Goal: Information Seeking & Learning: Check status

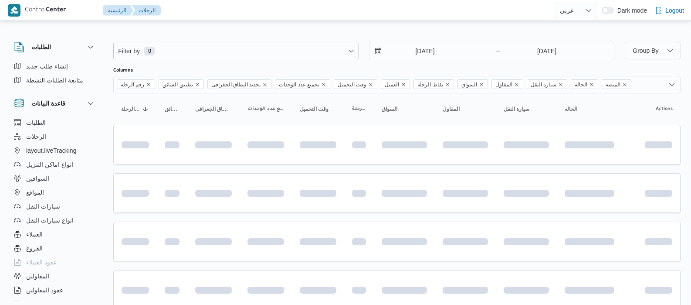
select select "ar"
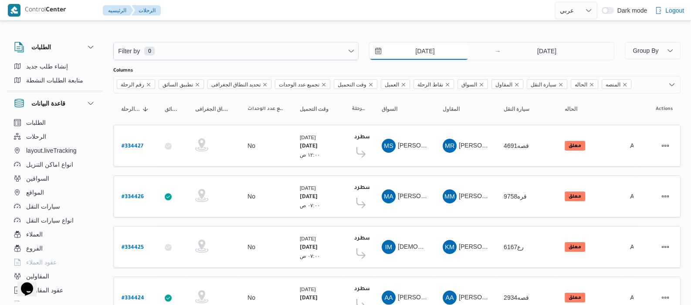
click at [407, 53] on input "[DATE]" at bounding box center [418, 50] width 99 height 17
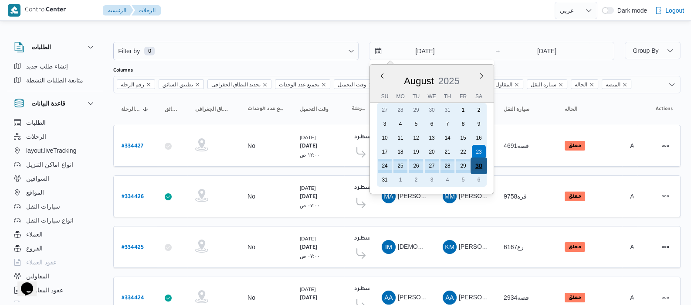
click at [485, 167] on div "30" at bounding box center [479, 165] width 17 height 17
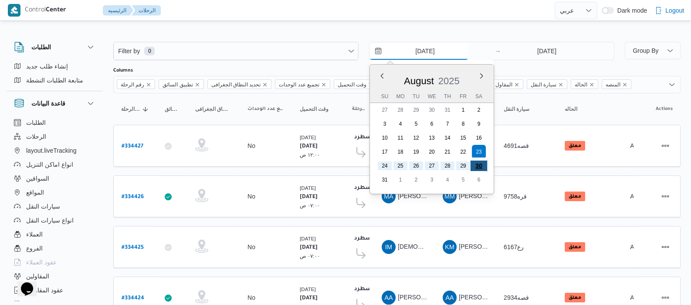
type input "[DATE]"
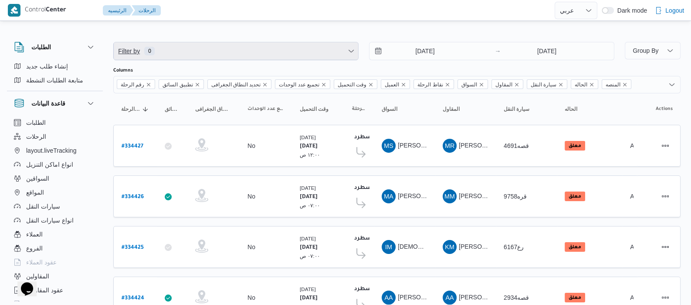
click at [286, 58] on span "Filter by 0" at bounding box center [236, 50] width 244 height 17
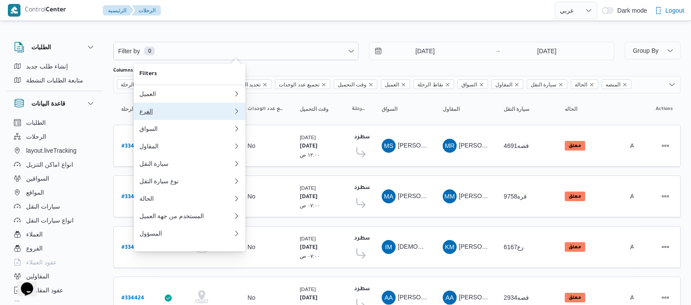
click at [160, 113] on div "الفرع" at bounding box center [186, 111] width 94 height 7
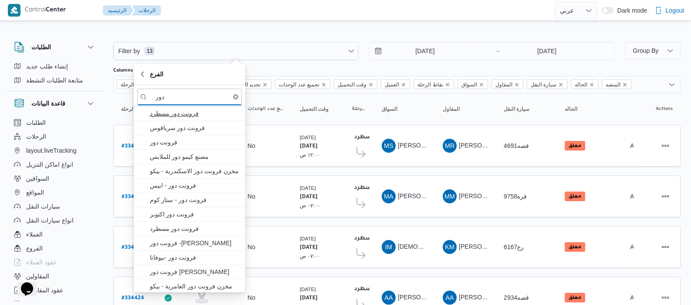
type input "دور"
click at [174, 115] on span "فرونت دور مسطرد" at bounding box center [194, 113] width 91 height 10
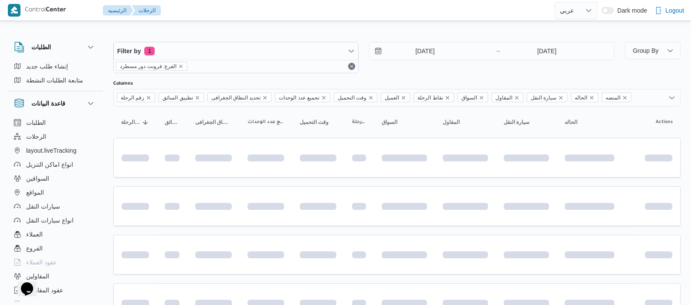
click at [101, 121] on div "الطلبات الرحلات layout.liveTracking انواع اماكن التنزيل السواقين المواقع سيارات…" at bounding box center [55, 209] width 96 height 189
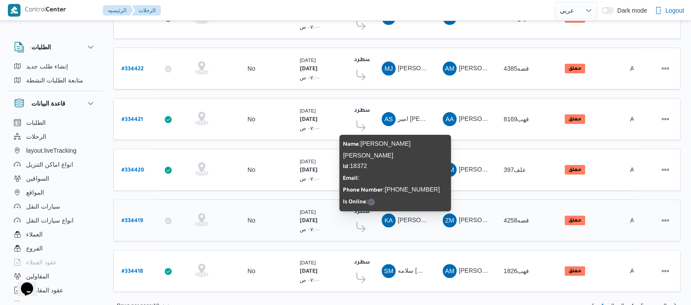
scroll to position [350, 0]
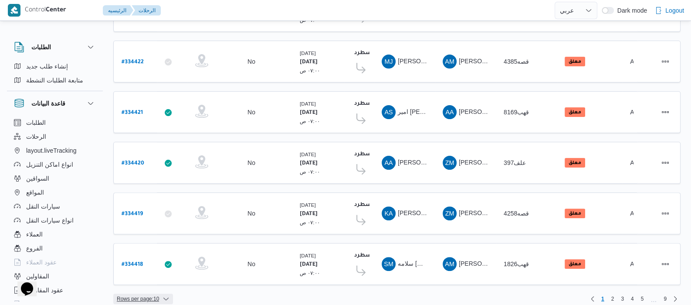
click at [163, 295] on icon "button" at bounding box center [166, 298] width 7 height 7
click at [154, 263] on button "20 rows" at bounding box center [149, 267] width 49 height 17
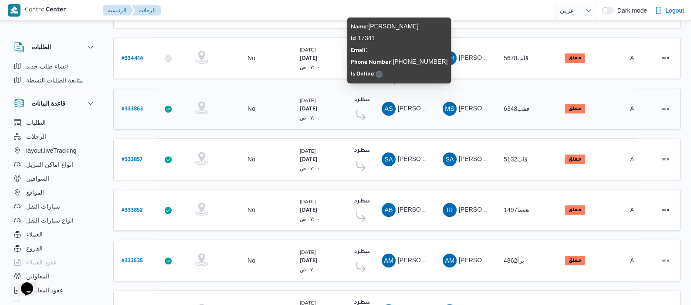
scroll to position [846, 0]
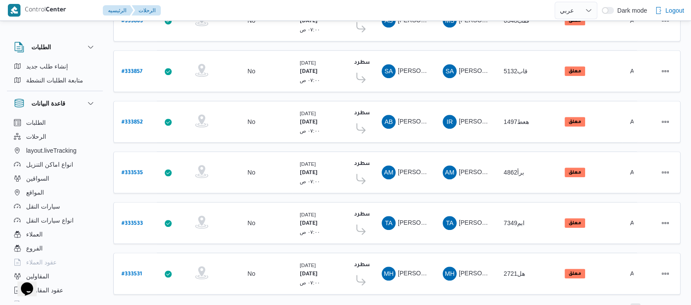
click at [633, 303] on span "2" at bounding box center [635, 308] width 10 height 10
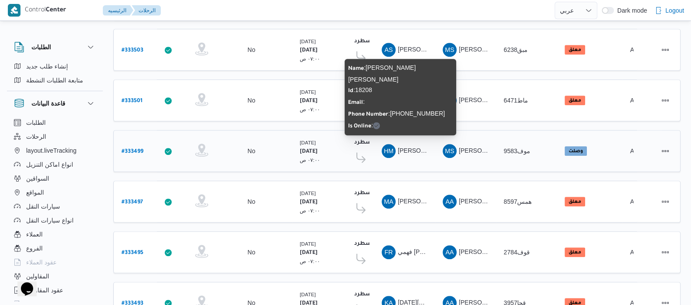
scroll to position [846, 0]
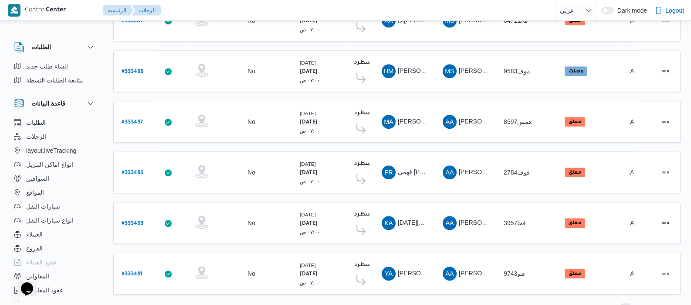
click at [622, 303] on span "1" at bounding box center [626, 308] width 10 height 10
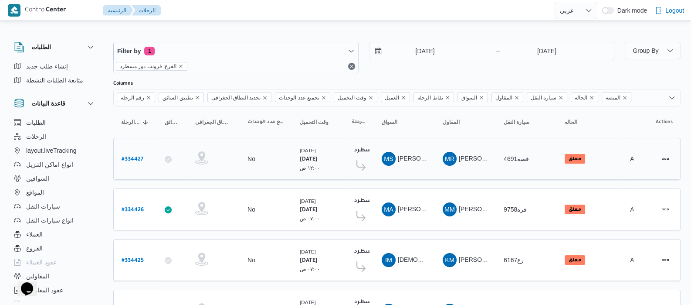
click at [142, 161] on b "# 334427" at bounding box center [133, 159] width 22 height 6
select select "ar"
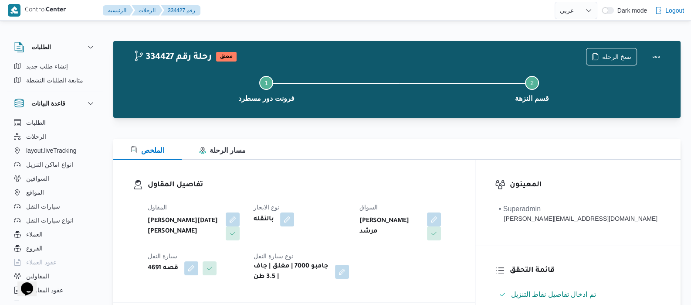
select select "ar"
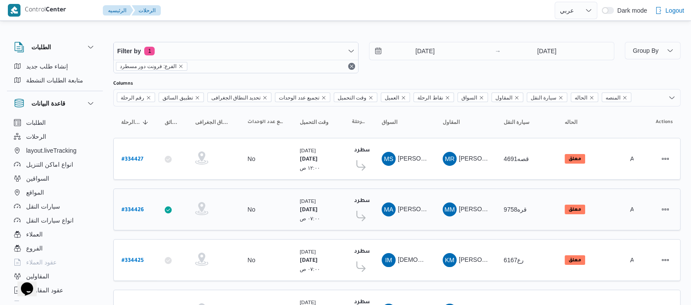
click at [139, 210] on b "# 334426" at bounding box center [133, 210] width 22 height 6
select select "ar"
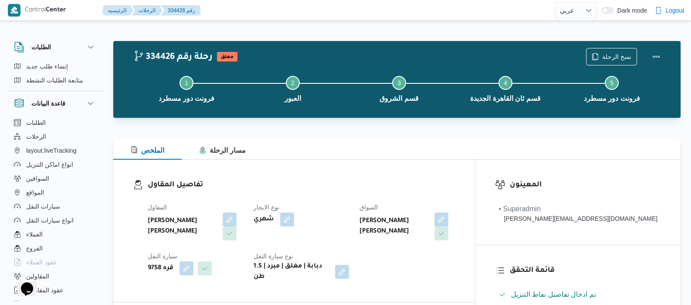
select select "ar"
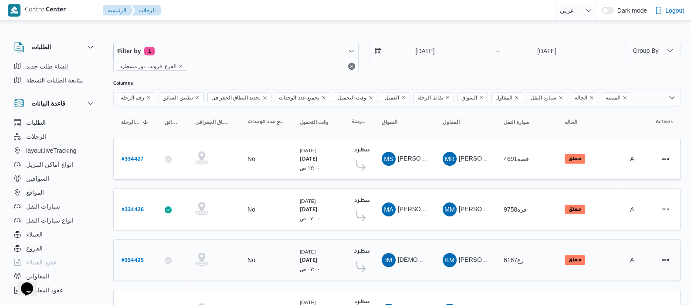
click at [138, 258] on b "# 334425" at bounding box center [133, 261] width 22 height 6
select select "ar"
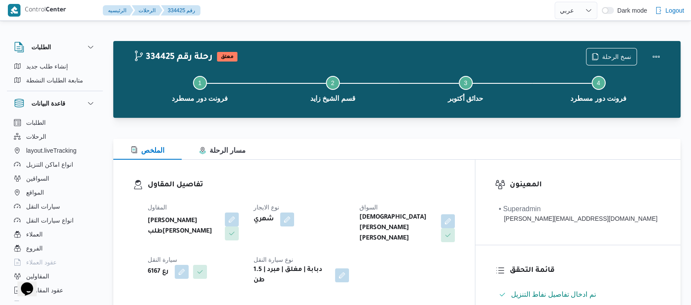
select select "ar"
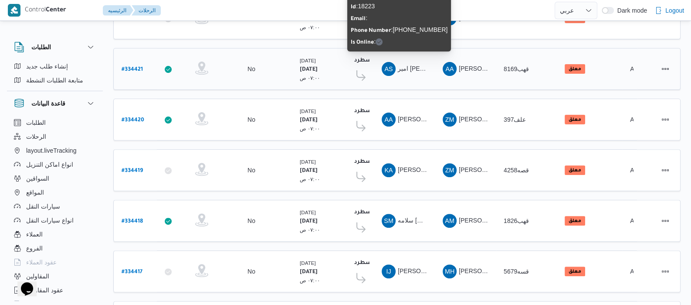
scroll to position [394, 0]
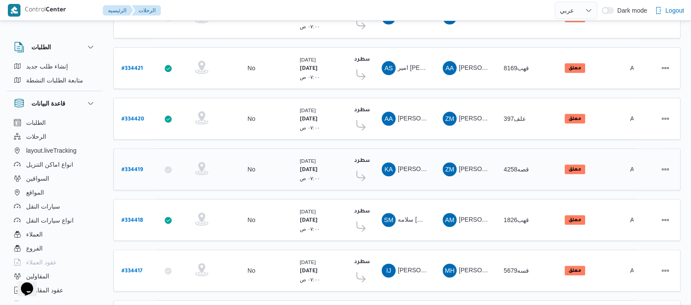
click at [126, 167] on b "# 334419" at bounding box center [132, 170] width 21 height 6
select select "ar"
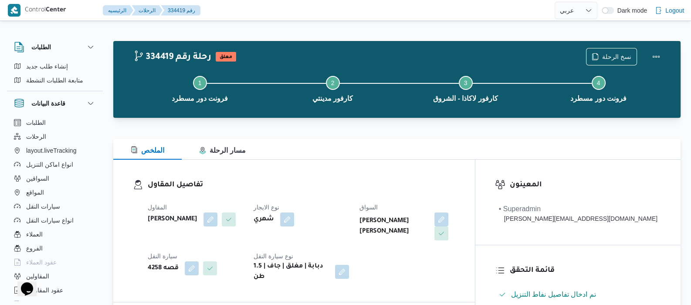
select select "ar"
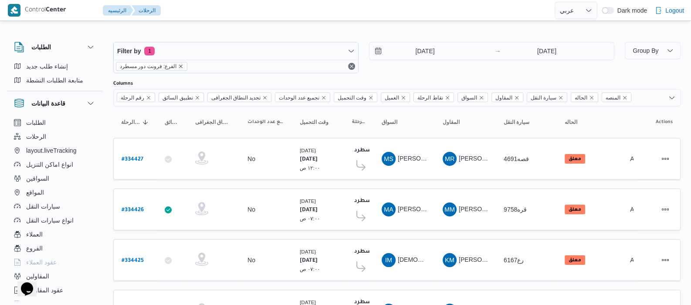
click at [178, 65] on icon "remove selected entity" at bounding box center [180, 66] width 5 height 5
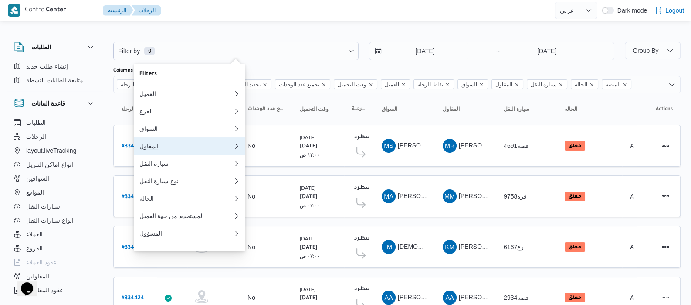
click at [150, 147] on div "المقاول" at bounding box center [186, 145] width 94 height 7
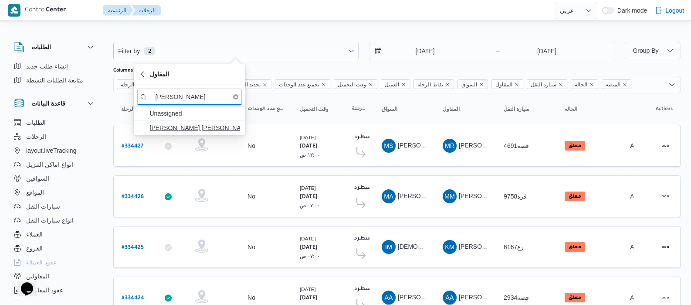
type input "عبدالله عيد"
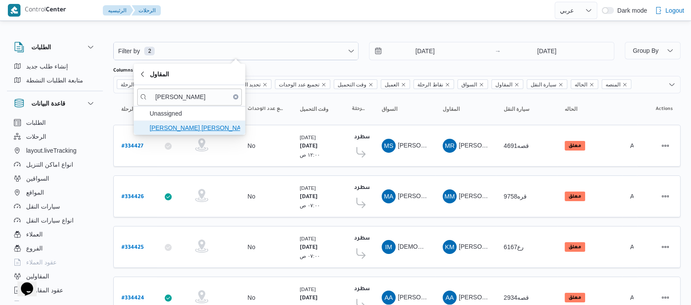
click at [175, 129] on span "[PERSON_NAME] [PERSON_NAME]" at bounding box center [194, 127] width 91 height 10
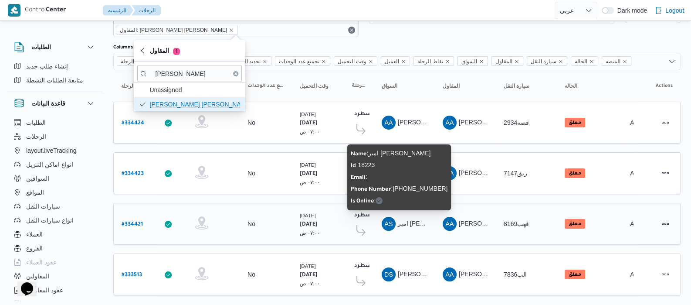
scroll to position [52, 0]
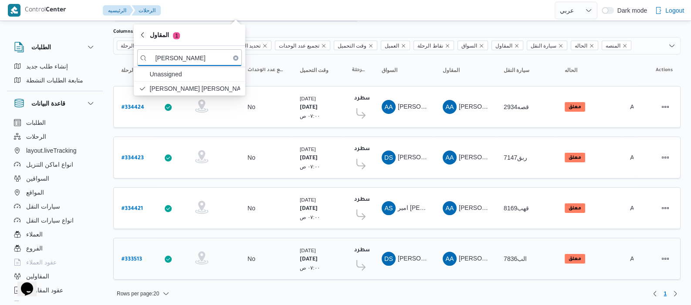
click at [129, 256] on b "# 333513" at bounding box center [132, 259] width 20 height 6
select select "ar"
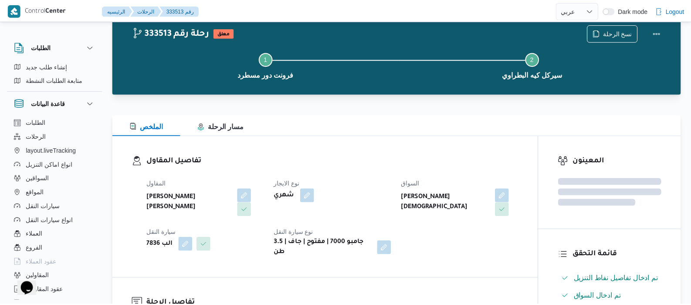
scroll to position [52, 0]
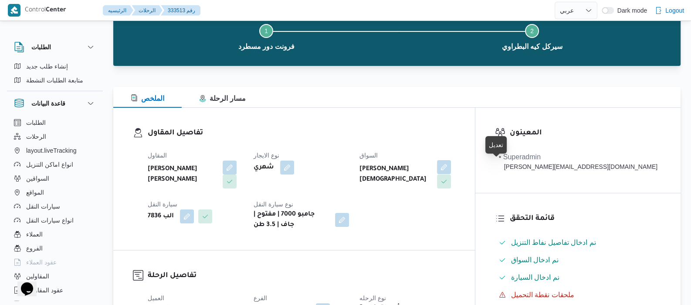
click at [451, 164] on button "button" at bounding box center [444, 167] width 14 height 14
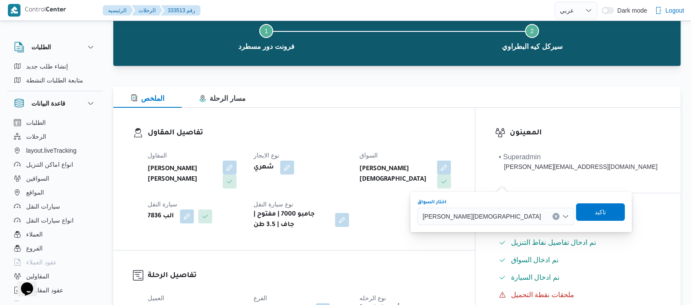
click at [552, 217] on button "Clear input" at bounding box center [555, 216] width 7 height 7
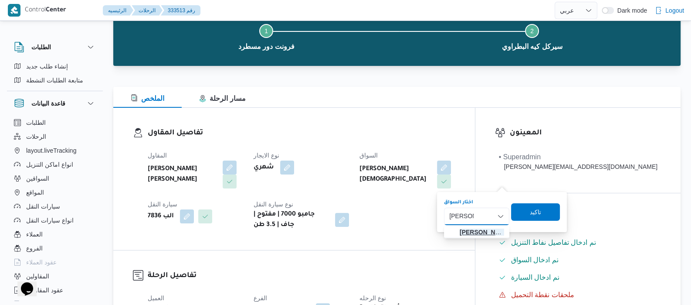
type input "محمد ض"
click at [475, 233] on span "محمد ض ياء الدين محمد سلامة محمد" at bounding box center [482, 232] width 44 height 10
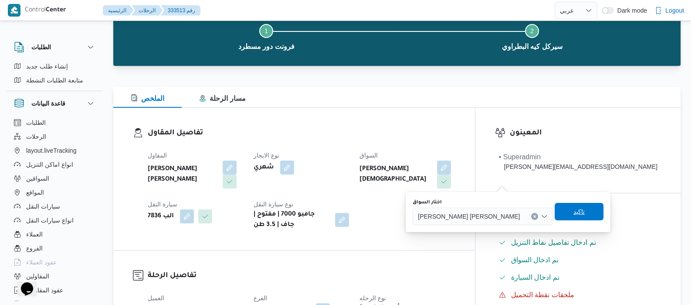
click at [573, 213] on span "تاكيد" at bounding box center [578, 211] width 11 height 10
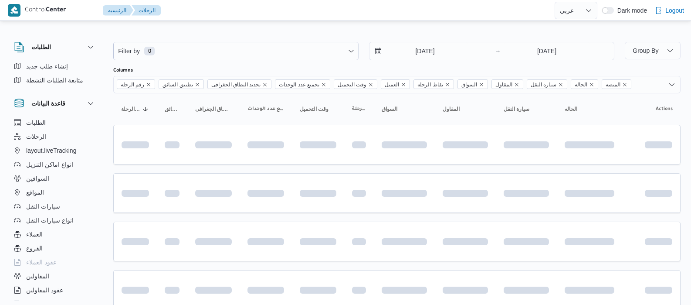
select select "ar"
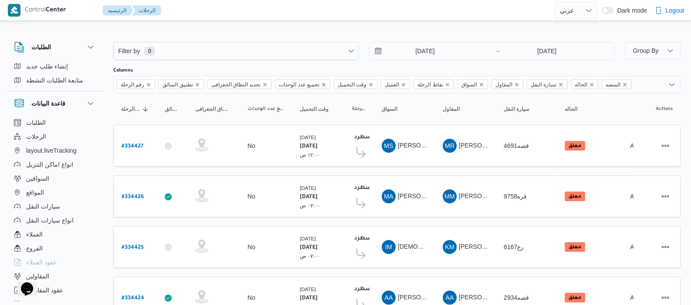
click at [412, 60] on div "[DATE] → [DATE]" at bounding box center [491, 51] width 245 height 18
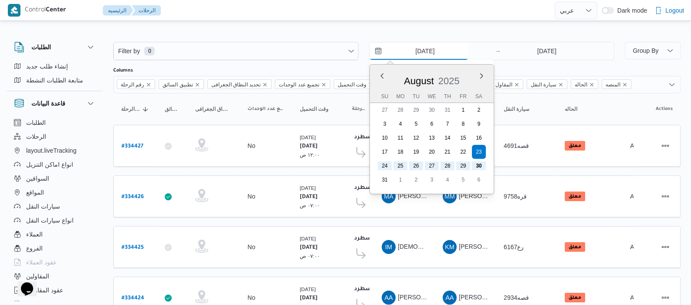
click at [409, 55] on input "[DATE]" at bounding box center [418, 50] width 99 height 17
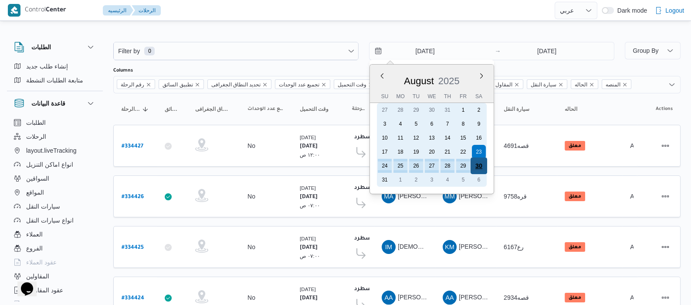
click at [480, 163] on div "30" at bounding box center [479, 165] width 17 height 17
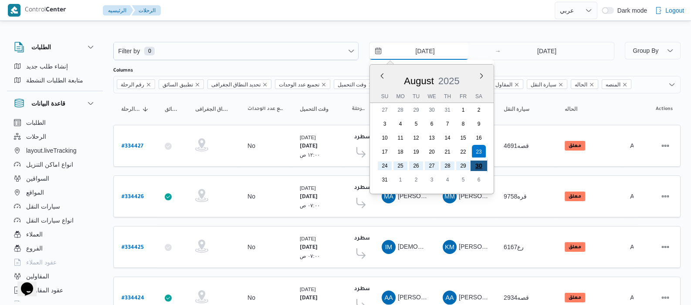
type input "[DATE]"
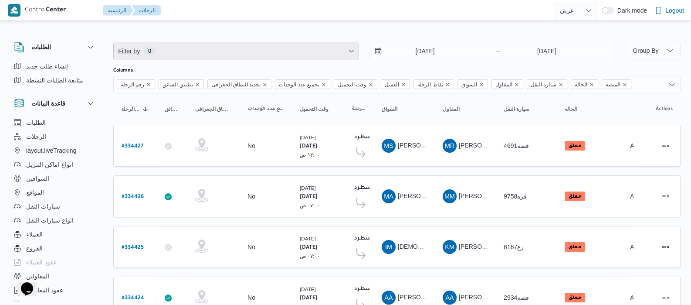
click at [146, 43] on span "Filter by 0" at bounding box center [236, 50] width 244 height 17
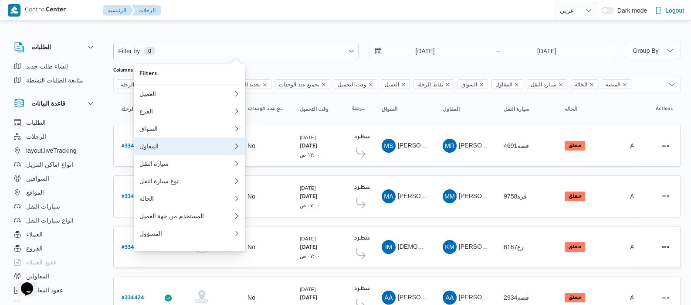
click at [159, 154] on button "المقاول" at bounding box center [190, 145] width 112 height 17
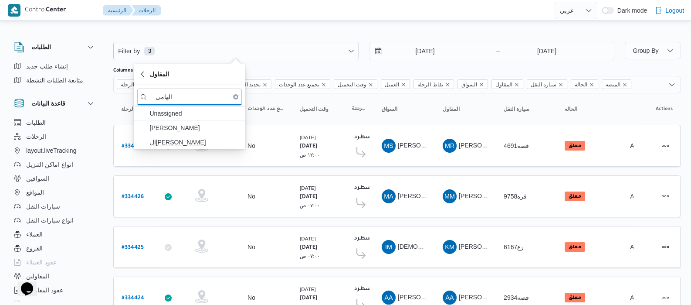
type input "الهامي"
click at [164, 143] on span "ال[PERSON_NAME]" at bounding box center [194, 142] width 91 height 10
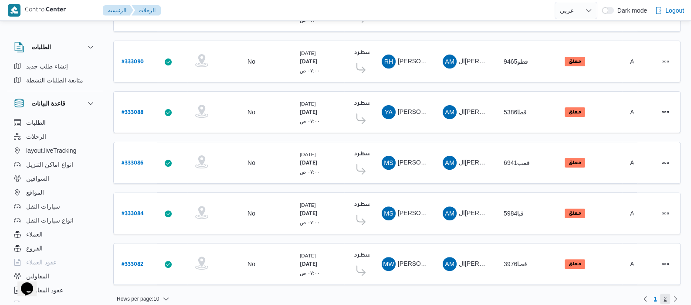
click at [664, 293] on span "2" at bounding box center [665, 298] width 3 height 10
click at [664, 285] on td "Actions" at bounding box center [659, 264] width 44 height 42
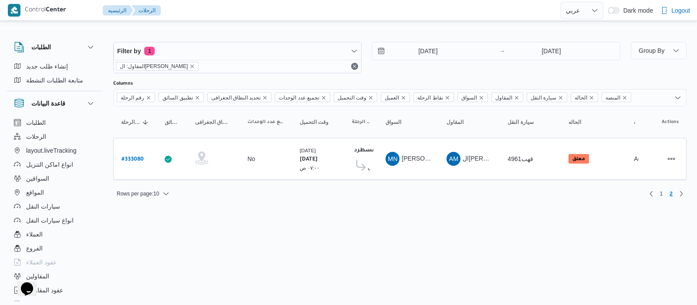
select select "ar"
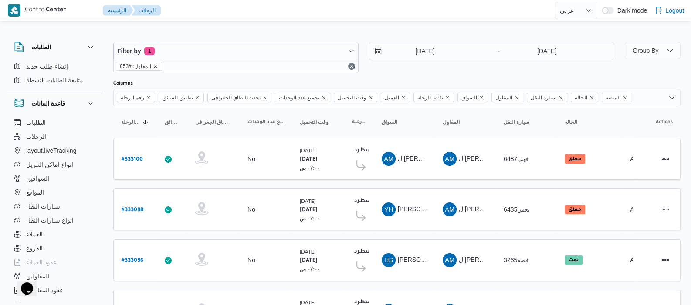
click at [154, 68] on icon "remove selected entity" at bounding box center [155, 66] width 5 height 5
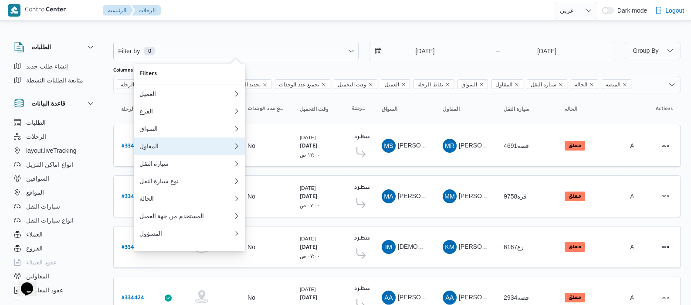
click at [155, 149] on div "المقاول" at bounding box center [184, 145] width 91 height 7
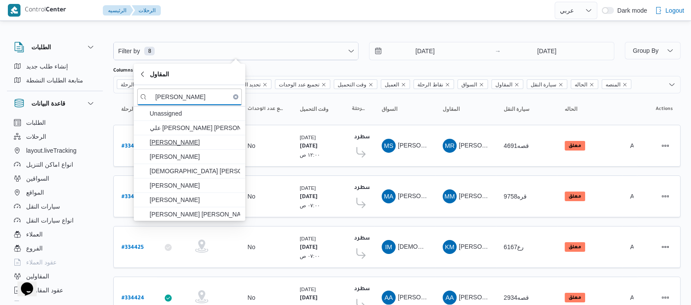
type input "[PERSON_NAME]"
click at [205, 144] on span "[PERSON_NAME]" at bounding box center [194, 142] width 91 height 10
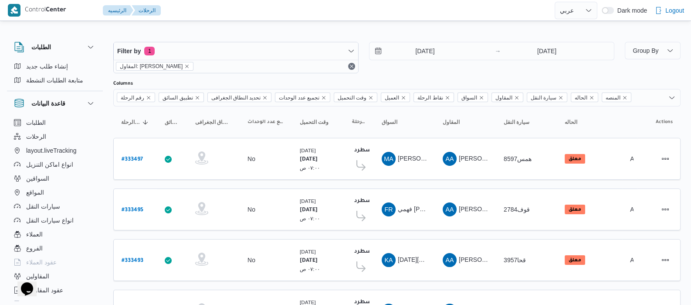
click at [100, 128] on div "الطلبات الرحلات layout.liveTracking انواع اماكن التنزيل السواقين المواقع سيارات…" at bounding box center [55, 209] width 96 height 189
click at [137, 156] on b "# 333497" at bounding box center [132, 159] width 21 height 6
select select "ar"
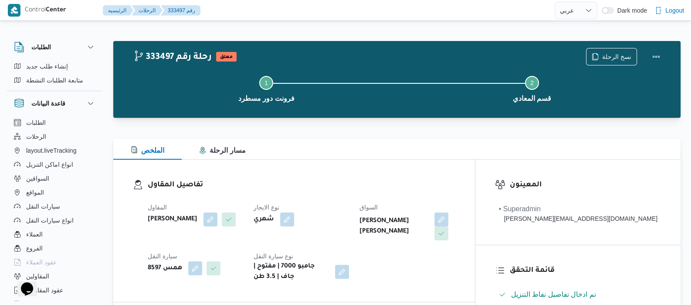
select select "ar"
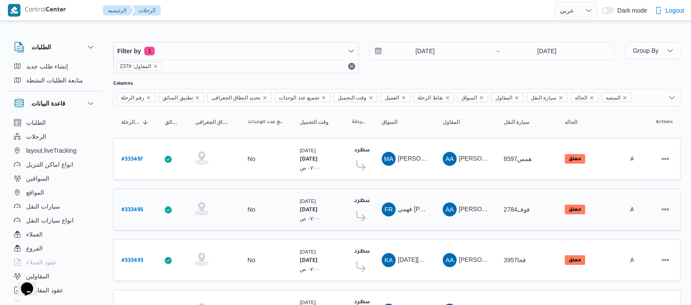
click at [138, 208] on b "# 333495" at bounding box center [133, 210] width 22 height 6
select select "ar"
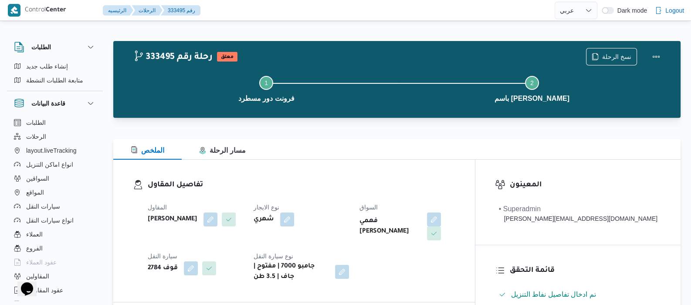
select select "ar"
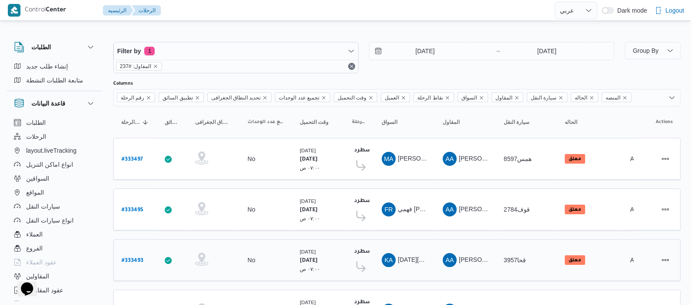
click at [137, 259] on b "# 333493" at bounding box center [133, 261] width 22 height 6
select select "ar"
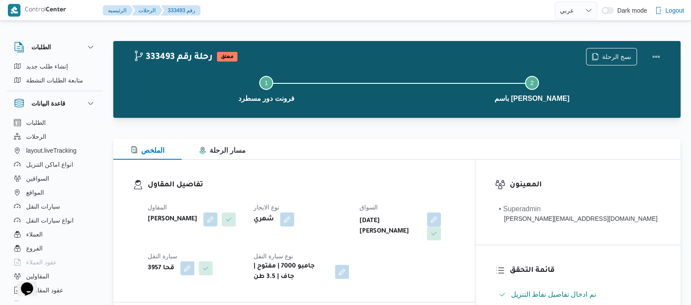
select select "ar"
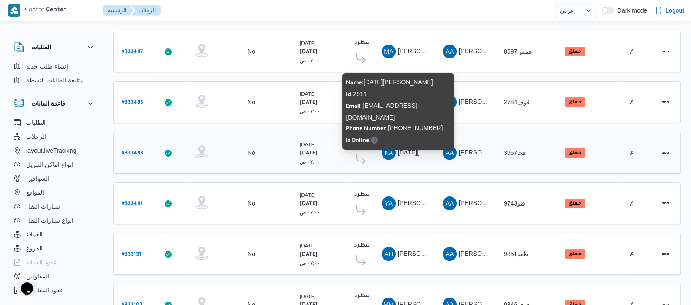
scroll to position [114, 0]
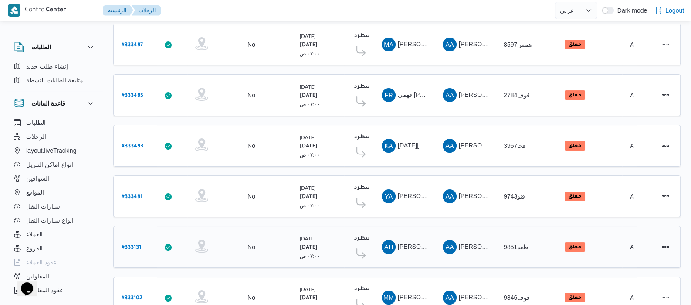
click at [130, 244] on b "# 333131" at bounding box center [132, 247] width 20 height 6
select select "ar"
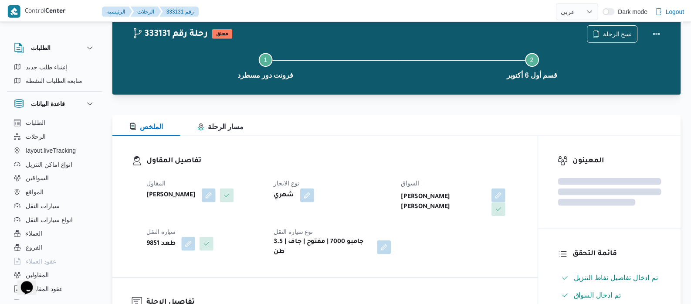
scroll to position [114, 0]
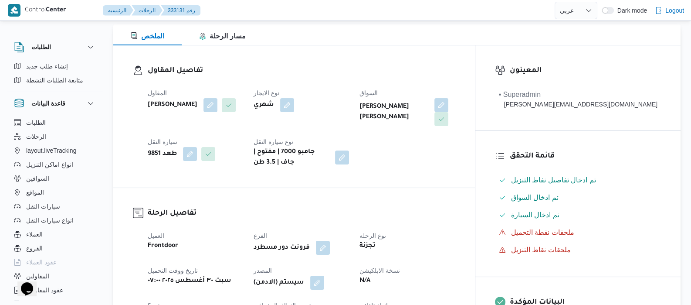
select select "ar"
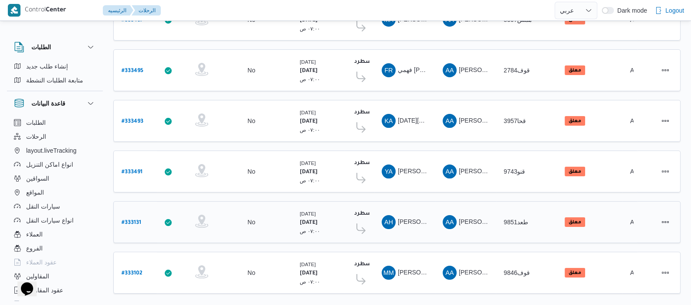
scroll to position [152, 0]
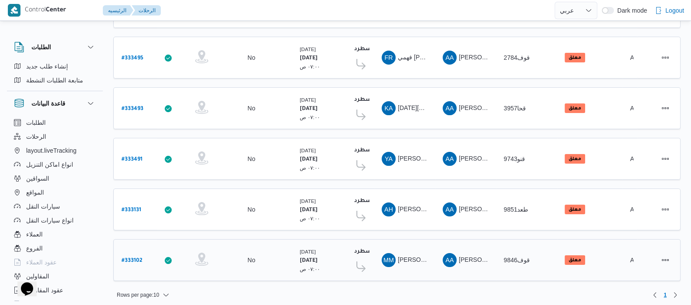
click at [126, 258] on b "# 333102" at bounding box center [132, 261] width 21 height 6
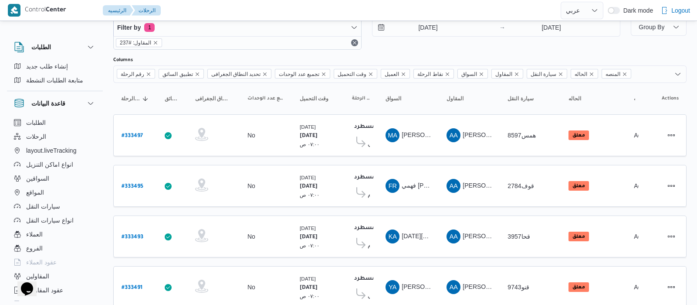
select select "ar"
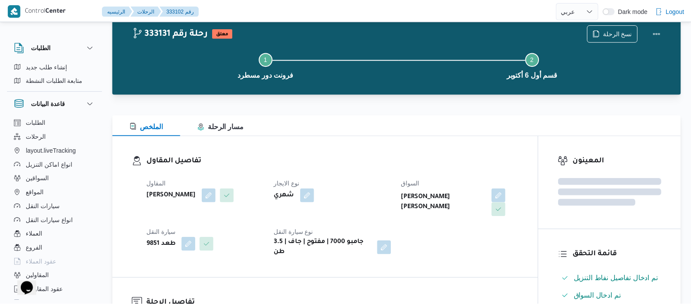
scroll to position [152, 0]
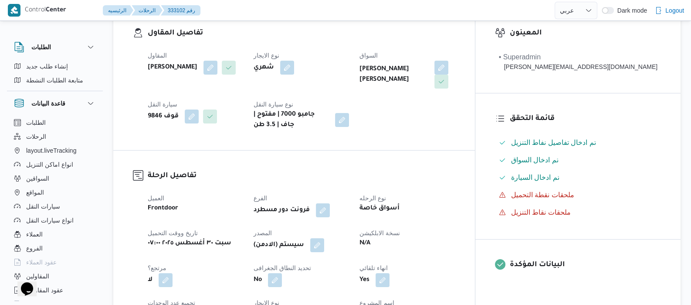
select select "ar"
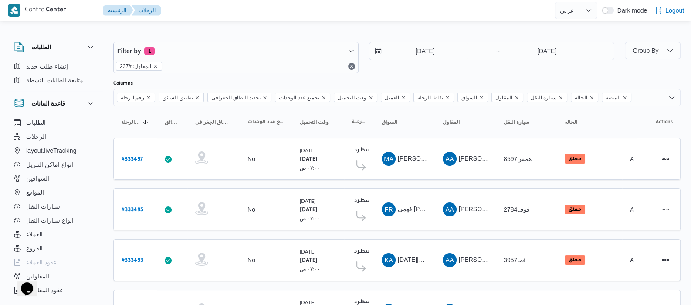
click at [660, 122] on span "Actions" at bounding box center [664, 122] width 17 height 7
click at [673, 101] on icon "Open list of options" at bounding box center [671, 97] width 7 height 7
click at [103, 115] on div "الطلبات إنشاء طلب جديد متابعة الطلبات النشطة قاعدة البيانات الطلبات الرحلات lay…" at bounding box center [59, 169] width 105 height 269
click at [131, 159] on b "# 333497" at bounding box center [132, 159] width 21 height 6
select select "ar"
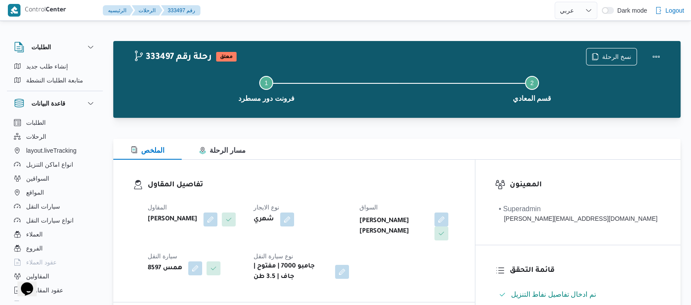
select select "ar"
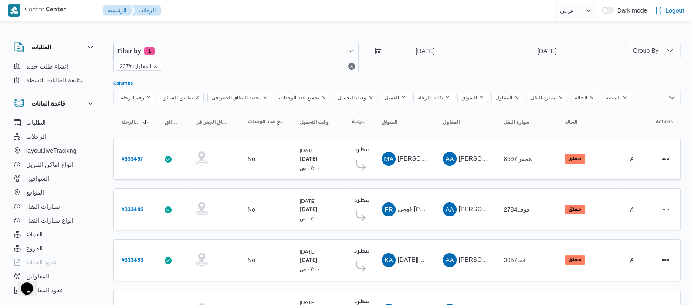
click at [670, 99] on icon "Open list of options" at bounding box center [671, 97] width 7 height 7
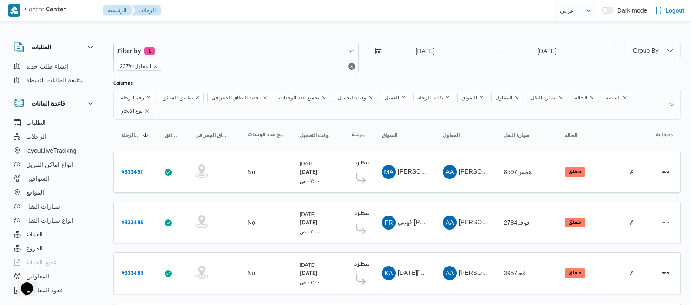
click at [100, 114] on div "قاعدة البيانات" at bounding box center [55, 103] width 96 height 24
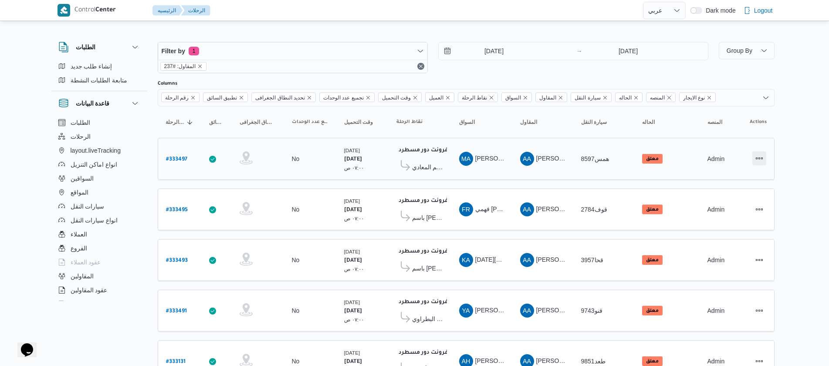
click at [691, 156] on button "Actions" at bounding box center [759, 158] width 14 height 14
click at [691, 98] on icon "Remove نوع الايجار from selection in this group" at bounding box center [709, 97] width 5 height 5
click at [691, 155] on div "Control Center الرئيسيه الرحلات English عربي Dark mode Logout الطلبات إنشاء طلب…" at bounding box center [414, 228] width 829 height 457
select select "ar"
click at [201, 65] on icon "remove selected entity" at bounding box center [199, 66] width 5 height 5
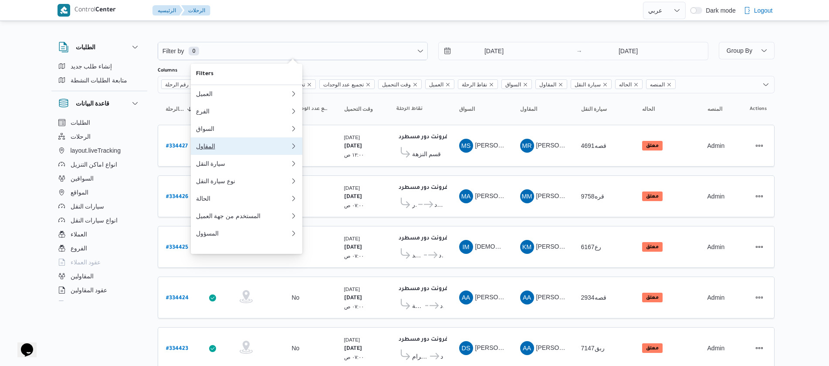
click at [226, 149] on div "المقاول" at bounding box center [241, 145] width 91 height 7
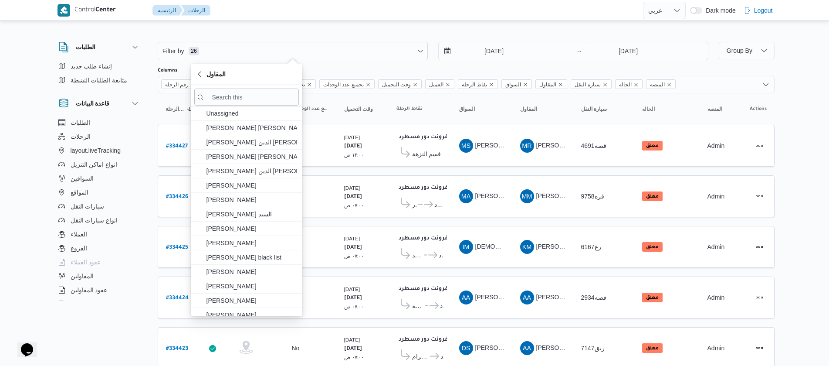
click at [205, 72] on span "المقاول" at bounding box center [246, 74] width 101 height 10
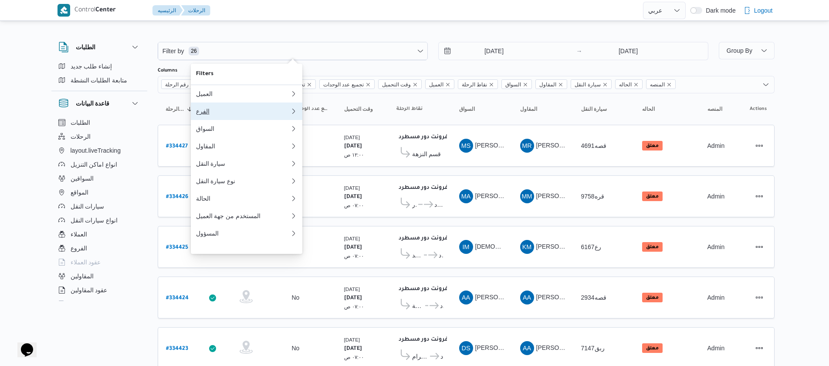
click at [224, 120] on button "الفرع" at bounding box center [247, 110] width 112 height 17
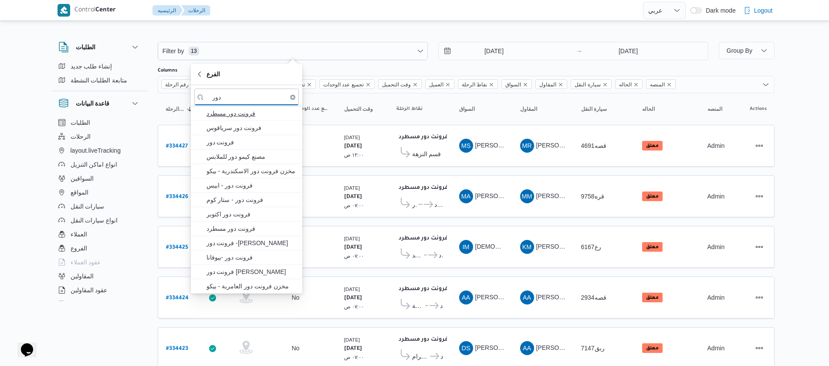
type input "دور"
click at [223, 112] on span "فرونت دور مسطرد" at bounding box center [252, 113] width 91 height 10
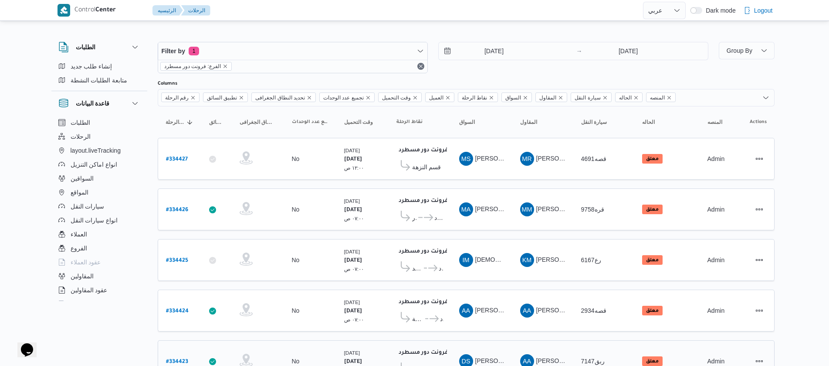
click at [172, 351] on div "Filter by 1 الفرع: فرونت دور مسطرد 30/8/2025 → 30/8/2025 Group By Columns رقم ا…" at bounding box center [466, 341] width 617 height 626
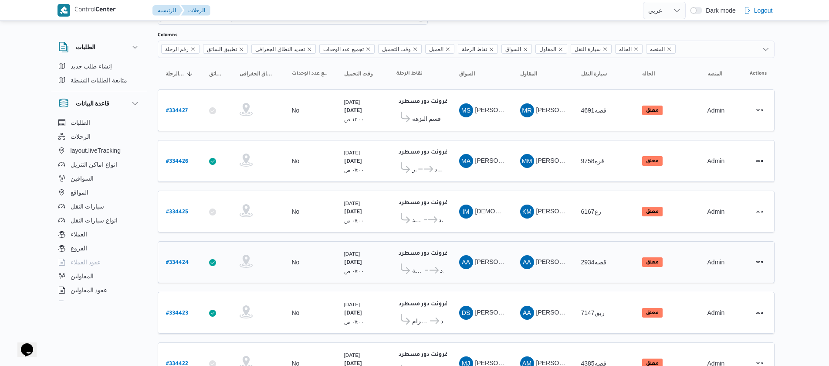
scroll to position [290, 0]
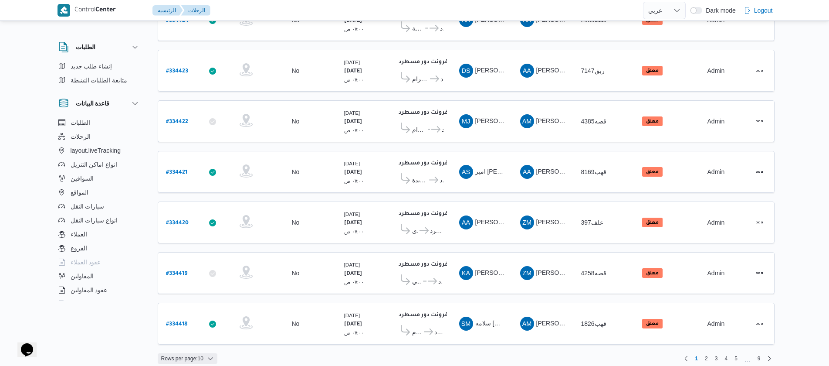
click at [200, 353] on span "Rows per page : 10" at bounding box center [182, 358] width 42 height 10
click at [200, 337] on button "20 rows" at bounding box center [193, 327] width 49 height 17
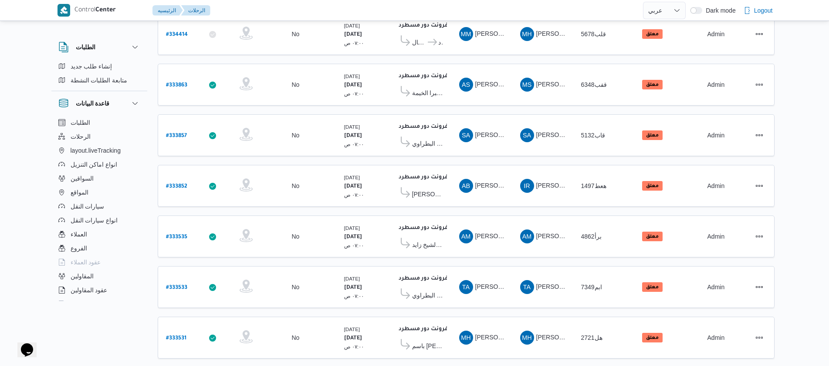
scroll to position [787, 0]
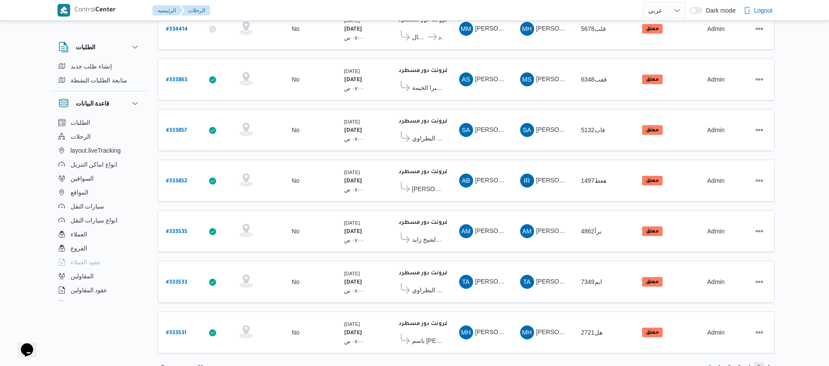
click at [760, 362] on span "5" at bounding box center [759, 367] width 3 height 10
